Goal: Transaction & Acquisition: Purchase product/service

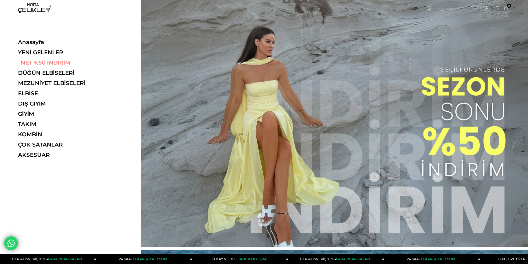
click at [34, 63] on link "NET %50 İNDİRİM" at bounding box center [56, 62] width 76 height 7
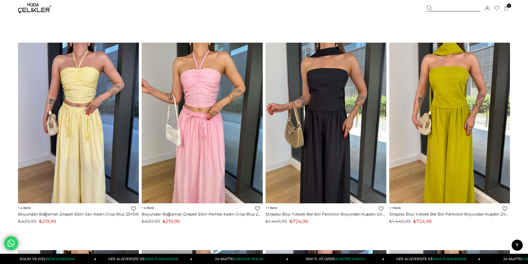
scroll to position [665, 0]
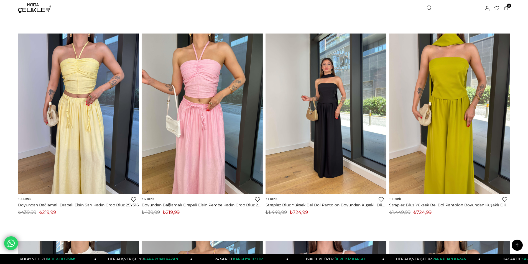
click at [332, 134] on img at bounding box center [326, 113] width 121 height 161
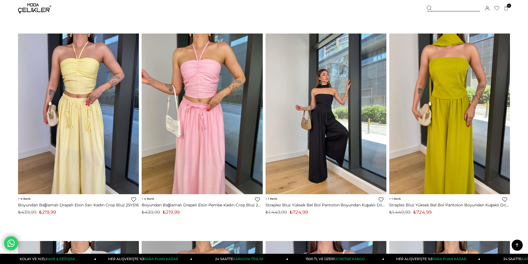
click at [332, 134] on img at bounding box center [326, 113] width 121 height 161
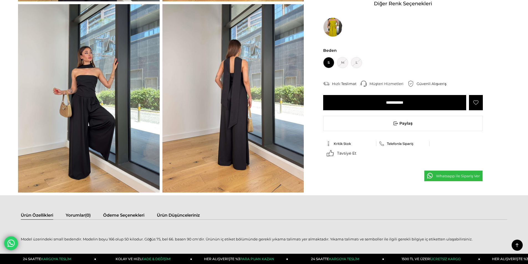
scroll to position [277, 0]
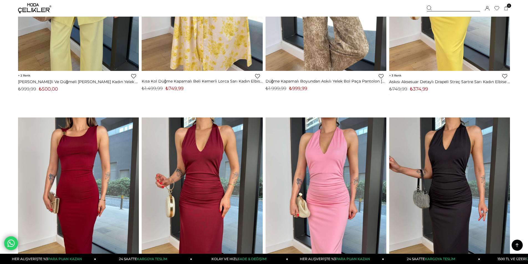
scroll to position [3721, 0]
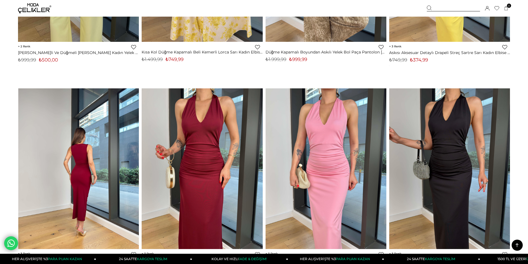
click at [103, 149] on img at bounding box center [78, 168] width 121 height 161
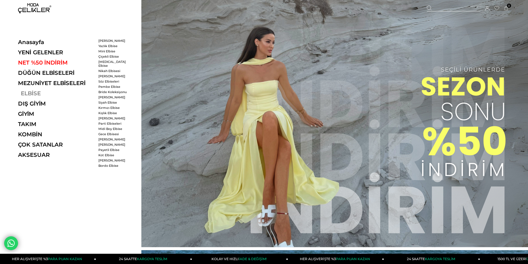
click at [27, 94] on link "ELBİSE" at bounding box center [56, 93] width 76 height 7
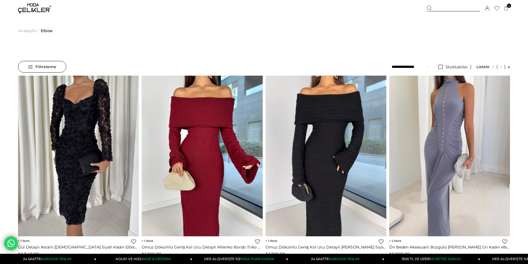
click at [414, 66] on select "**********" at bounding box center [411, 67] width 39 height 12
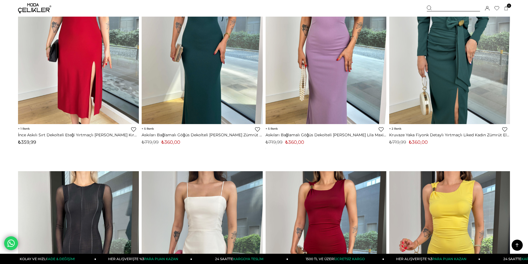
scroll to position [3798, 0]
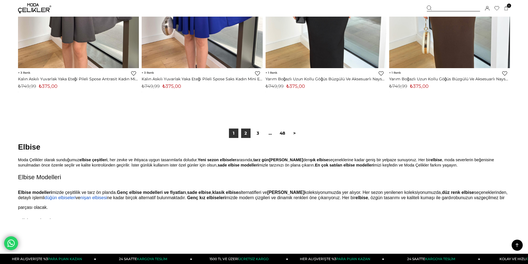
click at [246, 133] on link "2" at bounding box center [245, 133] width 9 height 9
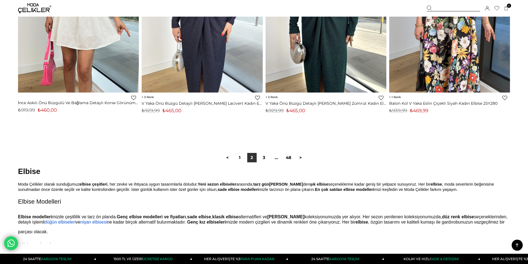
scroll to position [4159, 0]
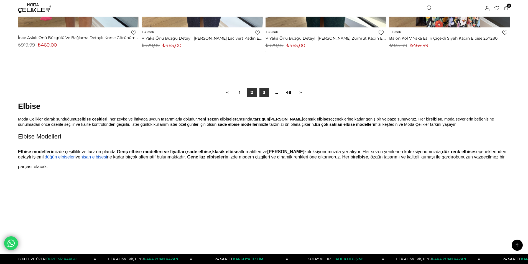
click at [267, 93] on link "3" at bounding box center [263, 92] width 9 height 9
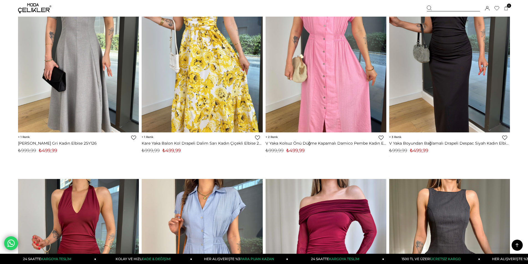
scroll to position [1608, 0]
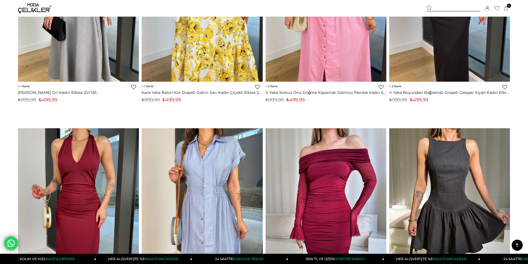
click at [58, 186] on img at bounding box center [78, 208] width 121 height 161
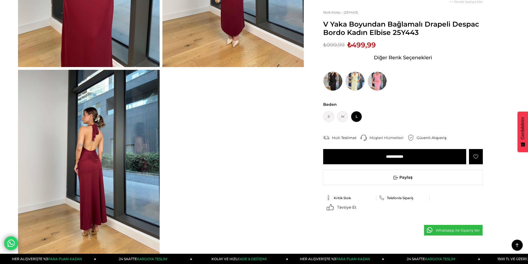
scroll to position [139, 0]
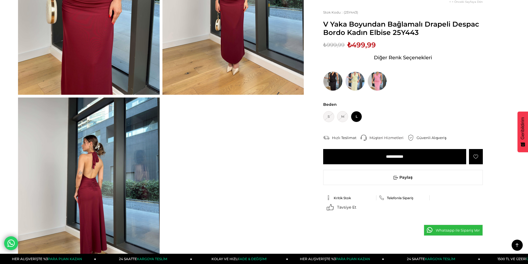
click at [335, 84] on img at bounding box center [332, 81] width 19 height 19
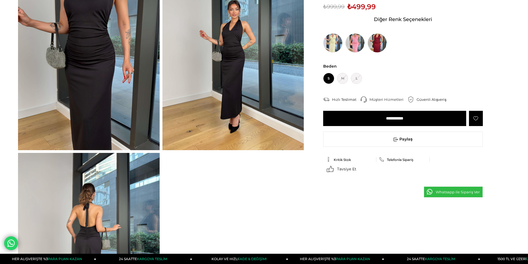
scroll to position [166, 0]
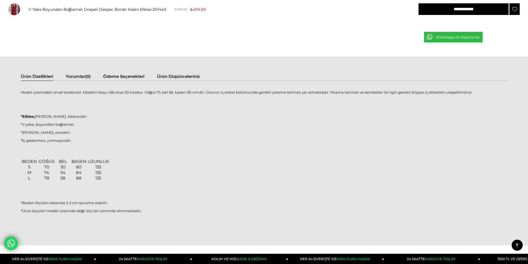
scroll to position [228, 0]
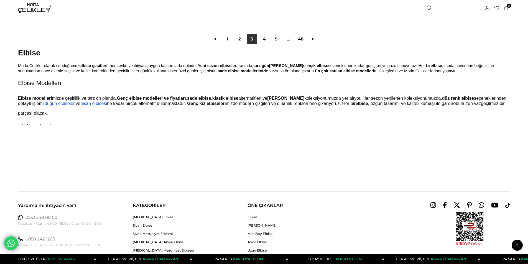
scroll to position [4065, 0]
